Goal: Task Accomplishment & Management: Use online tool/utility

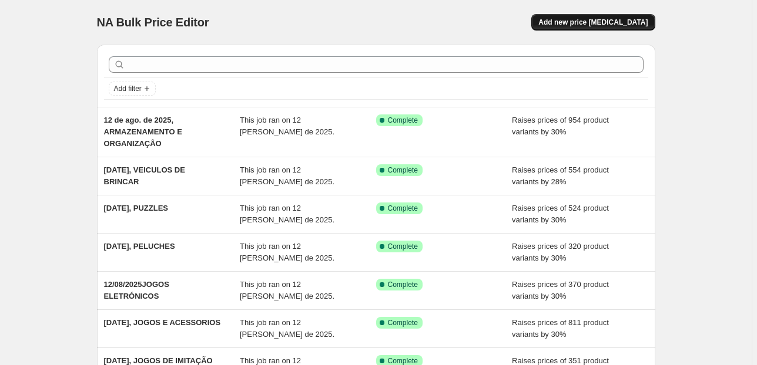
click at [586, 26] on span "Add new price [MEDICAL_DATA]" at bounding box center [592, 22] width 109 height 9
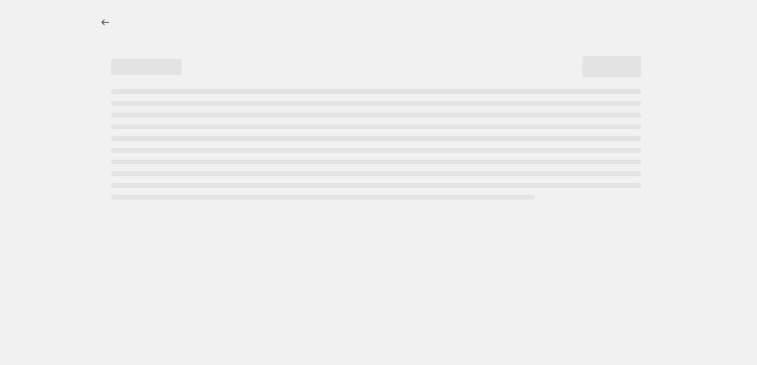
select select "percentage"
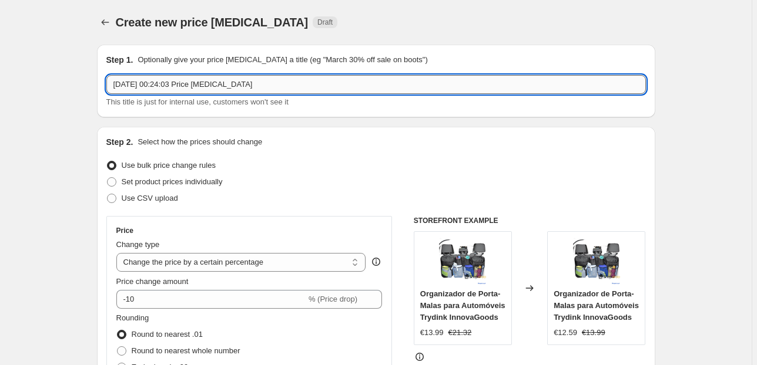
drag, startPoint x: 240, startPoint y: 85, endPoint x: 161, endPoint y: 85, distance: 78.7
click at [160, 85] on input "[DATE] 00:24:03 Price [MEDICAL_DATA]" at bounding box center [375, 84] width 539 height 19
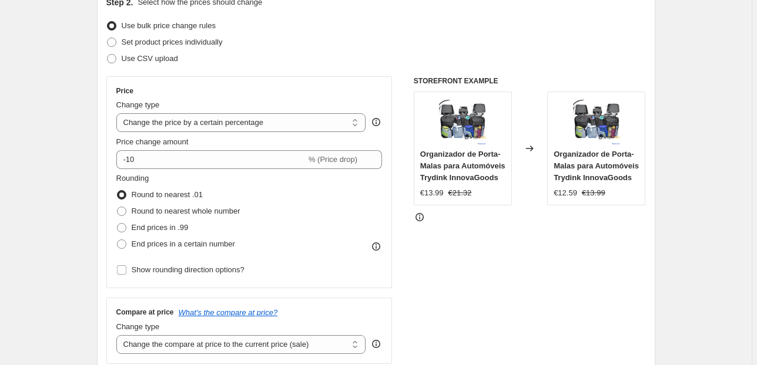
scroll to position [141, 0]
type input "[DATE], ASPIRAÇÃO E LIMPEZA"
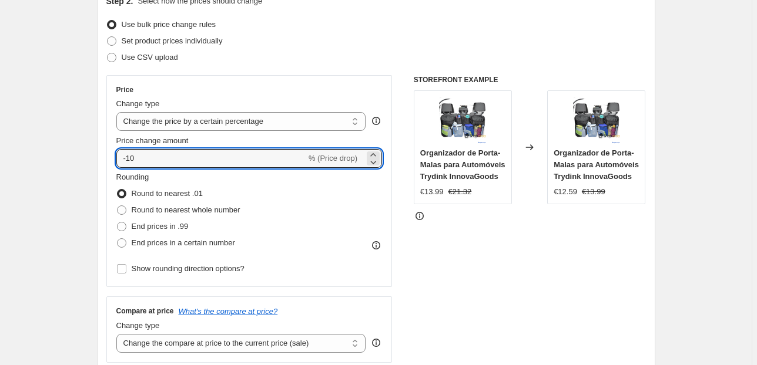
drag, startPoint x: 226, startPoint y: 154, endPoint x: 20, endPoint y: 167, distance: 206.0
type input "30"
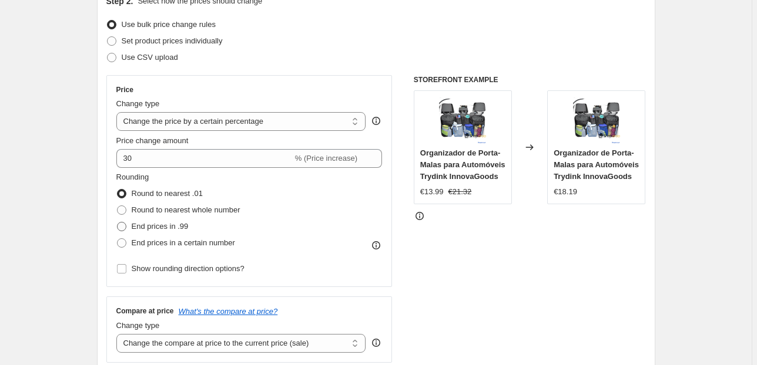
click at [183, 228] on span "End prices in .99" at bounding box center [160, 226] width 57 height 9
click at [117, 223] on input "End prices in .99" at bounding box center [117, 222] width 1 height 1
radio input "true"
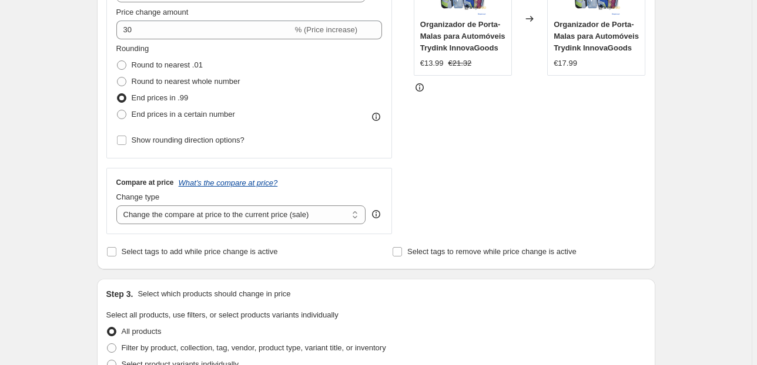
scroll to position [282, 0]
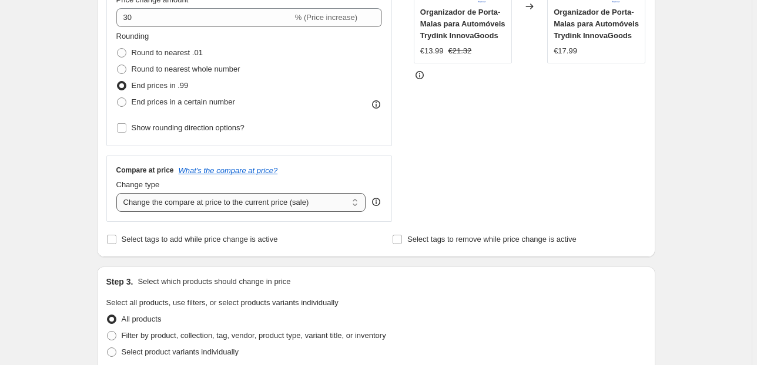
click at [291, 200] on select "Change the compare at price to the current price (sale) Change the compare at p…" at bounding box center [241, 202] width 250 height 19
select select "pp"
click at [118, 193] on select "Change the compare at price to the current price (sale) Change the compare at p…" at bounding box center [241, 202] width 250 height 19
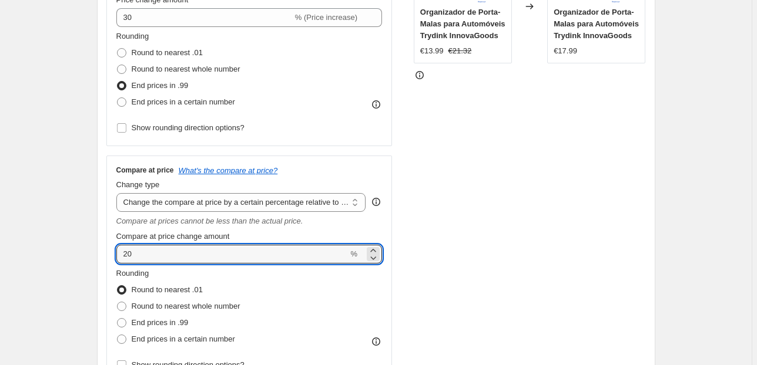
drag, startPoint x: 106, startPoint y: 256, endPoint x: 76, endPoint y: 254, distance: 29.4
type input "85"
drag, startPoint x: 48, startPoint y: 238, endPoint x: 48, endPoint y: 231, distance: 6.5
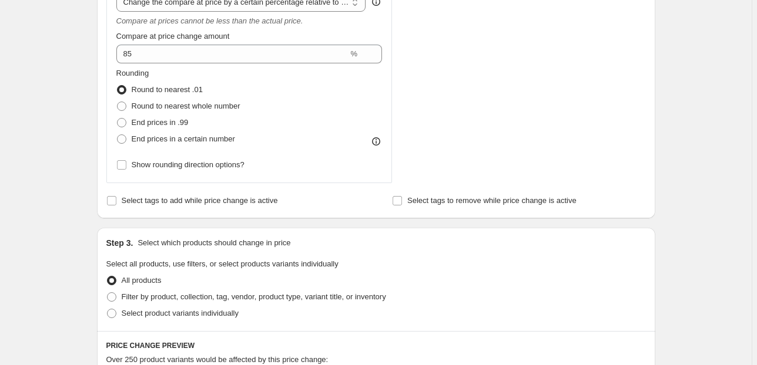
scroll to position [517, 0]
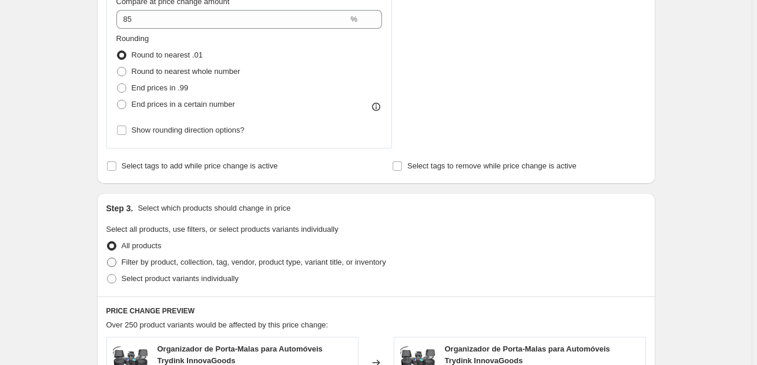
click at [176, 267] on span "Filter by product, collection, tag, vendor, product type, variant title, or inv…" at bounding box center [254, 263] width 264 height 12
click at [107, 258] on input "Filter by product, collection, tag, vendor, product type, variant title, or inv…" at bounding box center [107, 258] width 1 height 1
radio input "true"
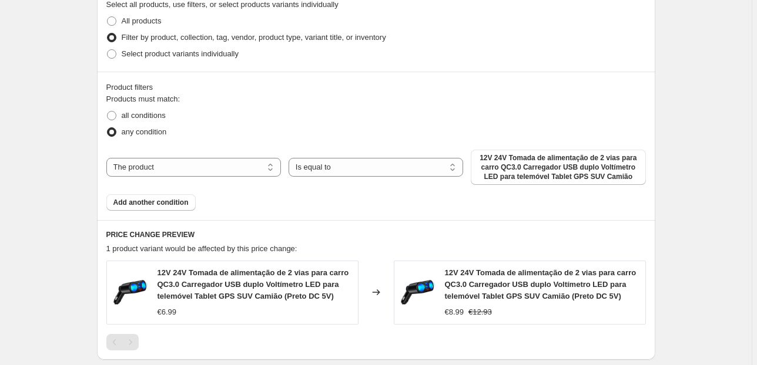
scroll to position [752, 0]
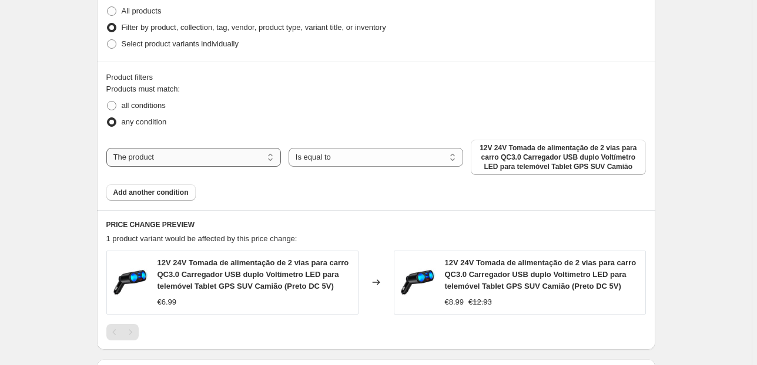
click at [235, 162] on select "The product The product's collection The product's tag The product's vendor The…" at bounding box center [193, 157] width 174 height 19
select select "collection"
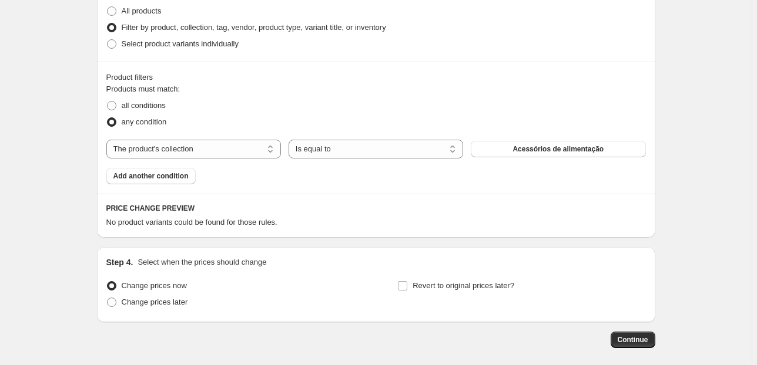
click at [535, 148] on span "Acessórios de alimentação" at bounding box center [557, 148] width 91 height 9
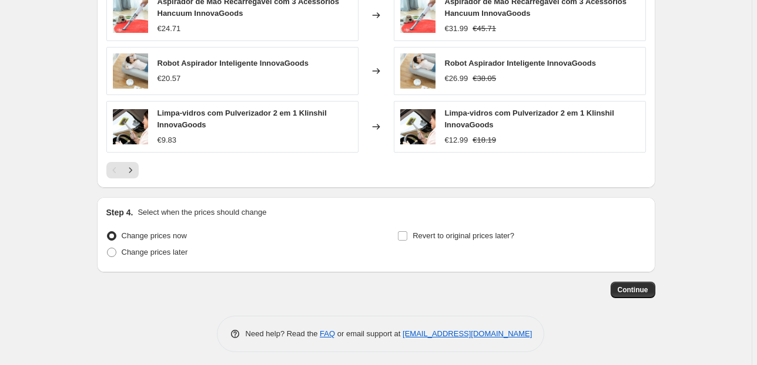
scroll to position [1118, 0]
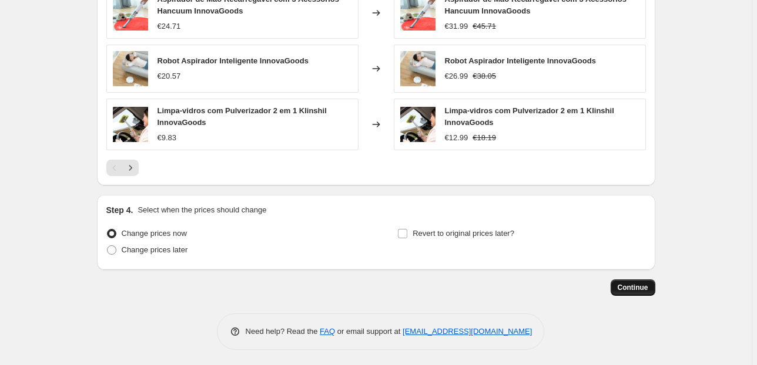
click at [650, 288] on button "Continue" at bounding box center [632, 288] width 45 height 16
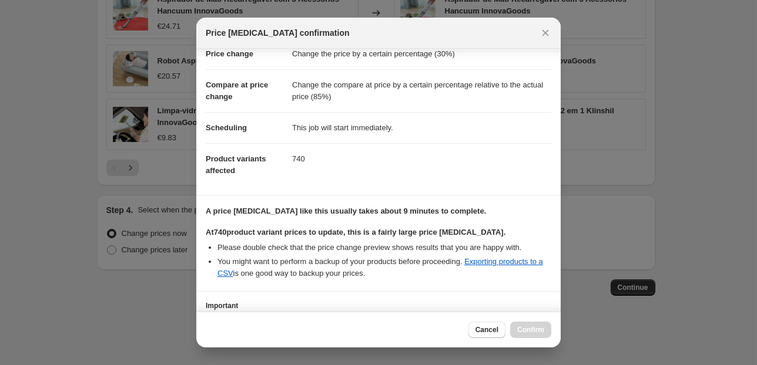
scroll to position [120, 0]
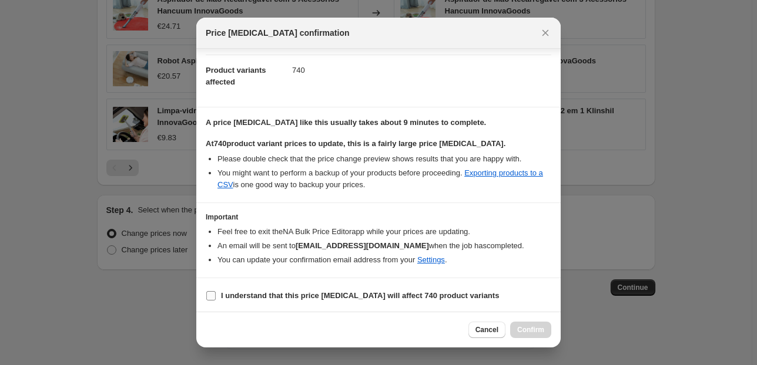
click at [210, 293] on input "I understand that this price [MEDICAL_DATA] will affect 740 product variants" at bounding box center [210, 295] width 9 height 9
checkbox input "true"
click at [533, 334] on span "Confirm" at bounding box center [530, 329] width 27 height 9
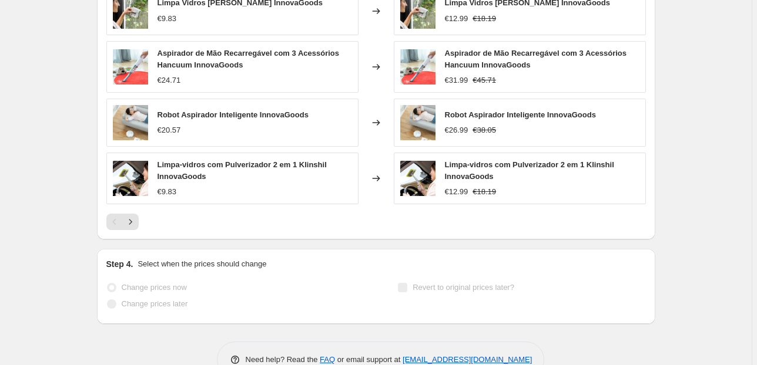
scroll to position [1149, 0]
